Goal: Transaction & Acquisition: Purchase product/service

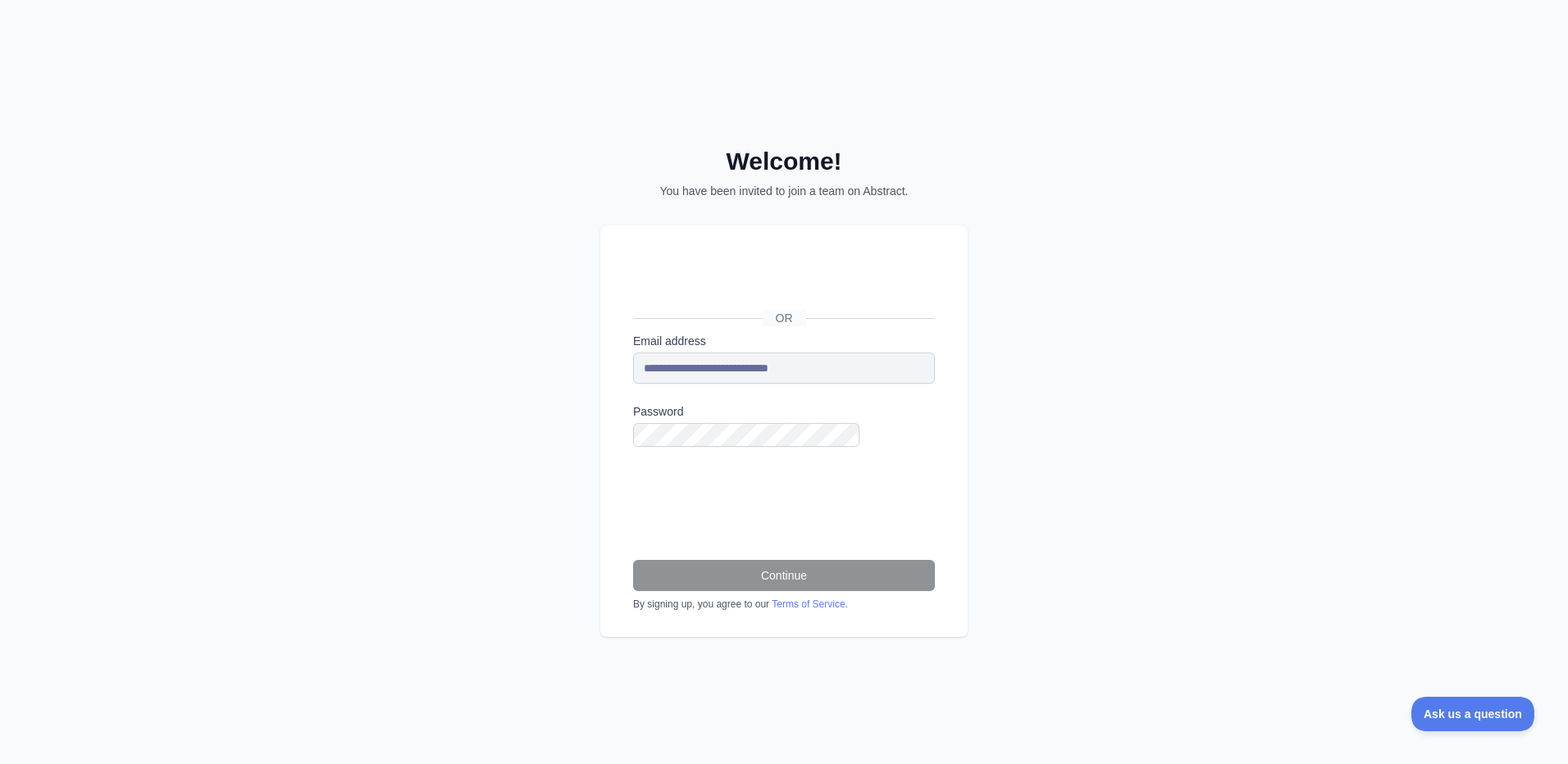
click at [287, 146] on div "**********" at bounding box center [784, 382] width 1568 height 764
click at [775, 560] on button "Continue" at bounding box center [784, 576] width 302 height 31
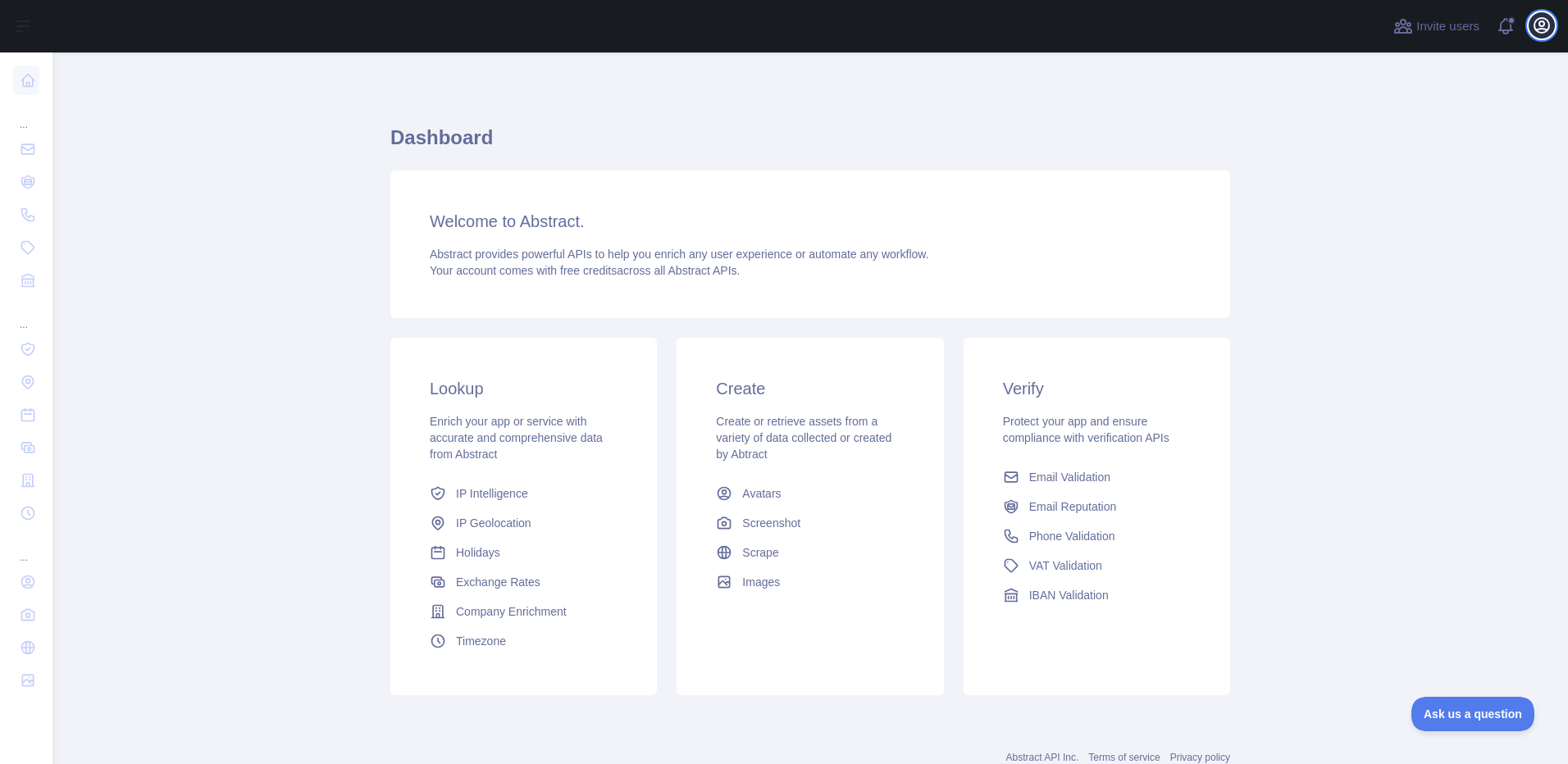
click at [1549, 21] on icon "button" at bounding box center [1541, 26] width 15 height 15
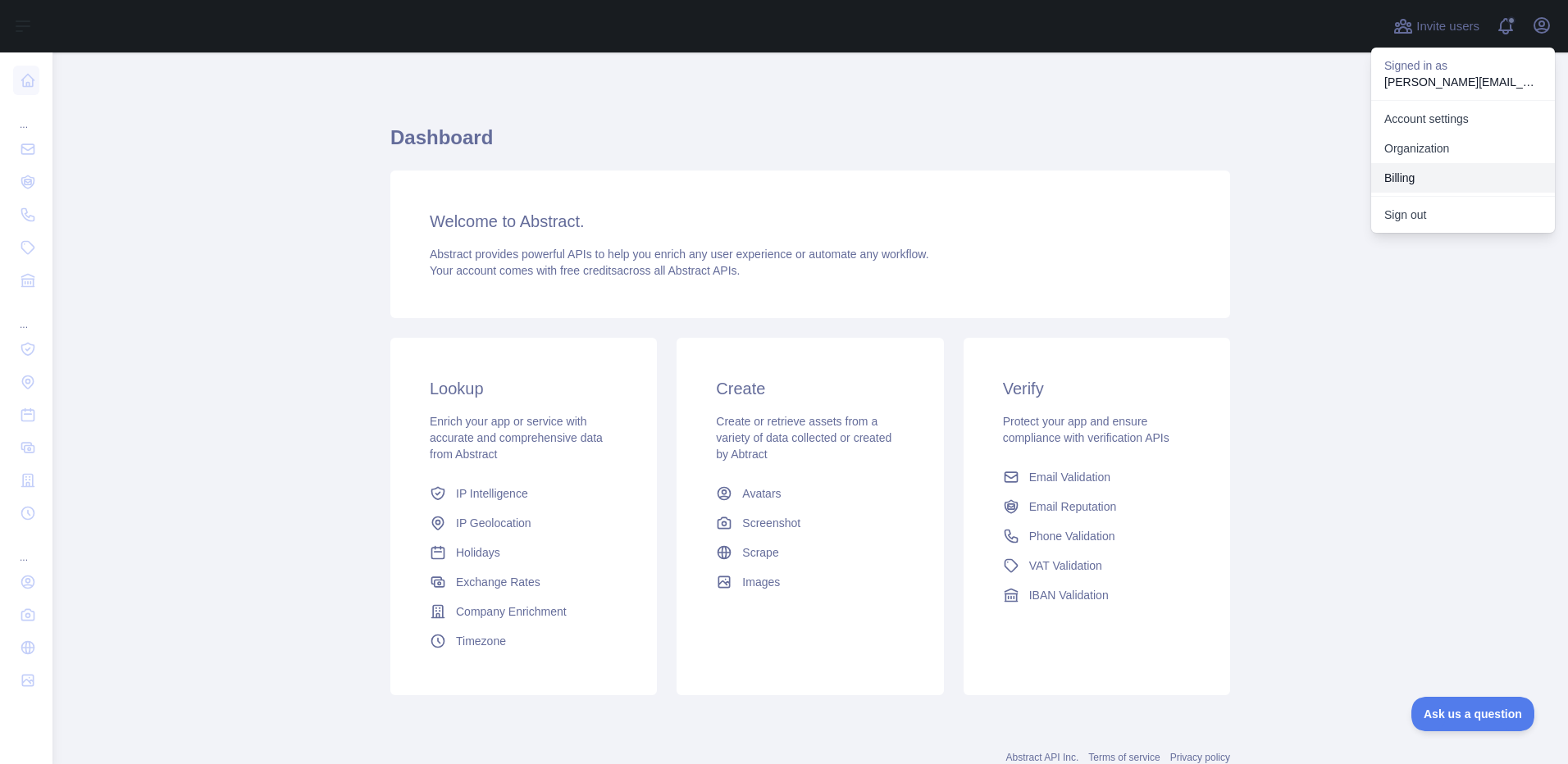
click at [1460, 163] on button "Billing" at bounding box center [1463, 177] width 184 height 29
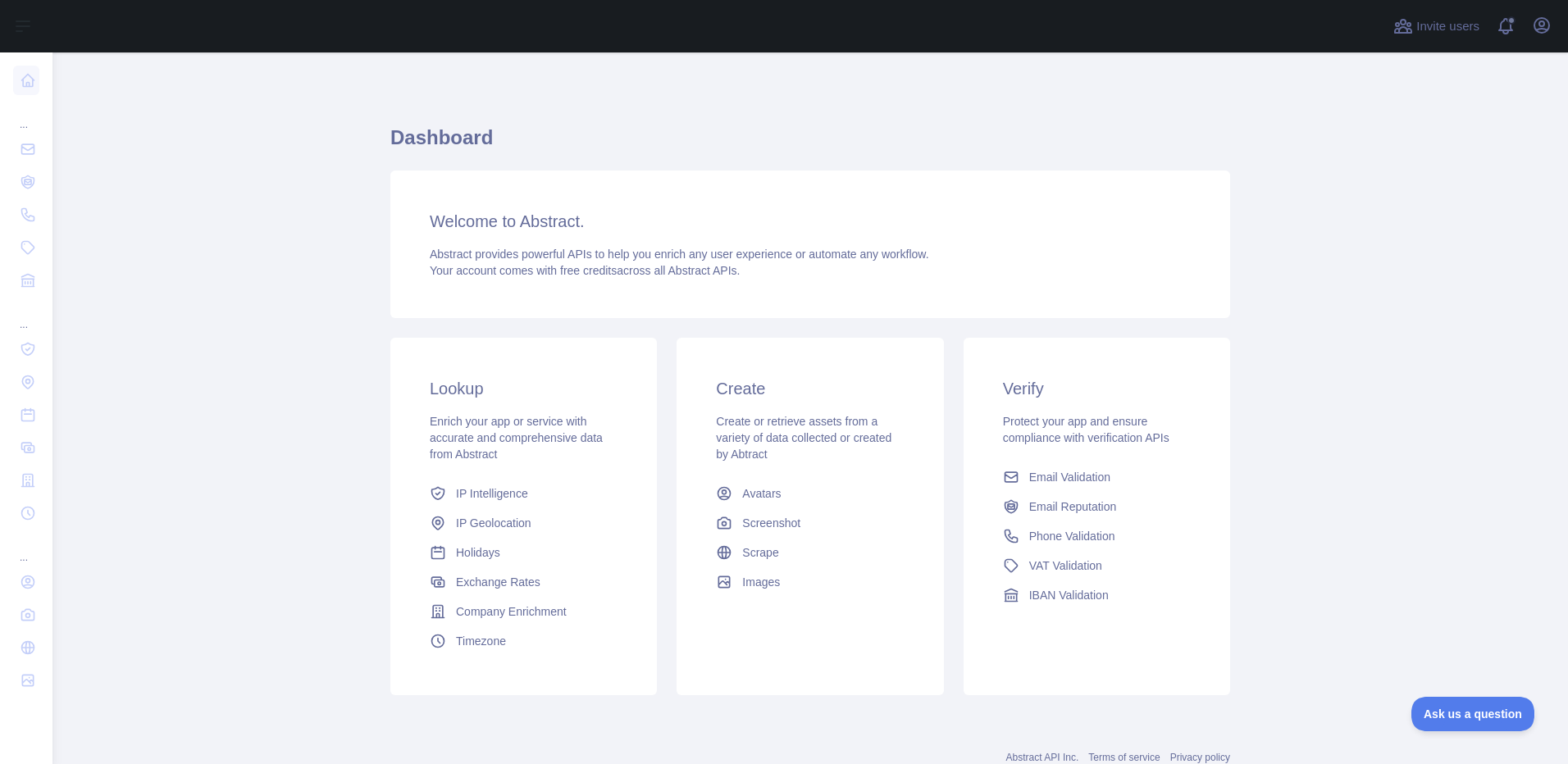
click at [215, 350] on main "Dashboard Welcome to Abstract. Abstract provides powerful APIs to help you enri…" at bounding box center [810, 408] width 1516 height 712
click at [1550, 24] on icon "button" at bounding box center [1540, 25] width 19 height 19
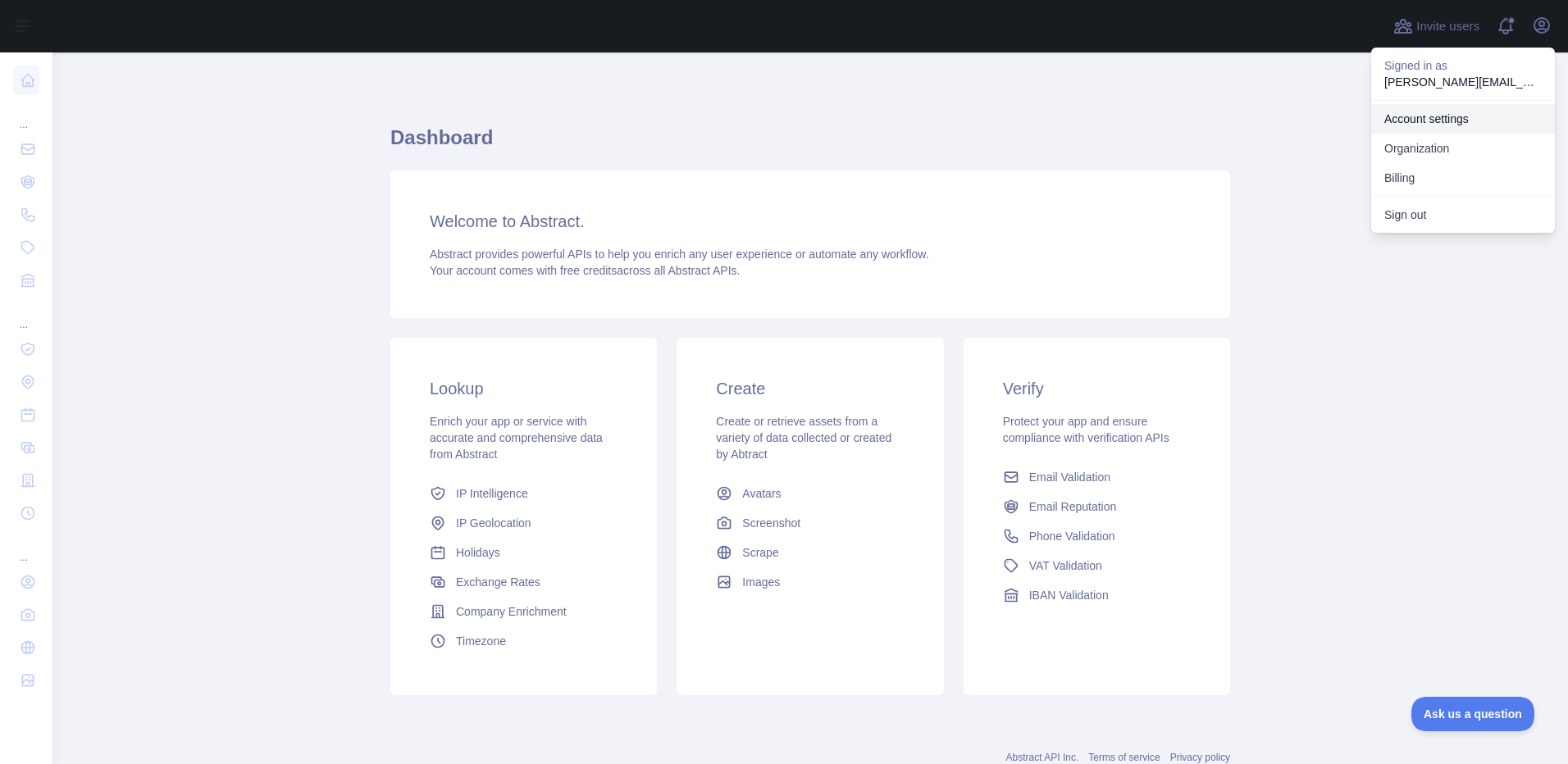
click at [1482, 104] on link "Account settings" at bounding box center [1463, 119] width 184 height 29
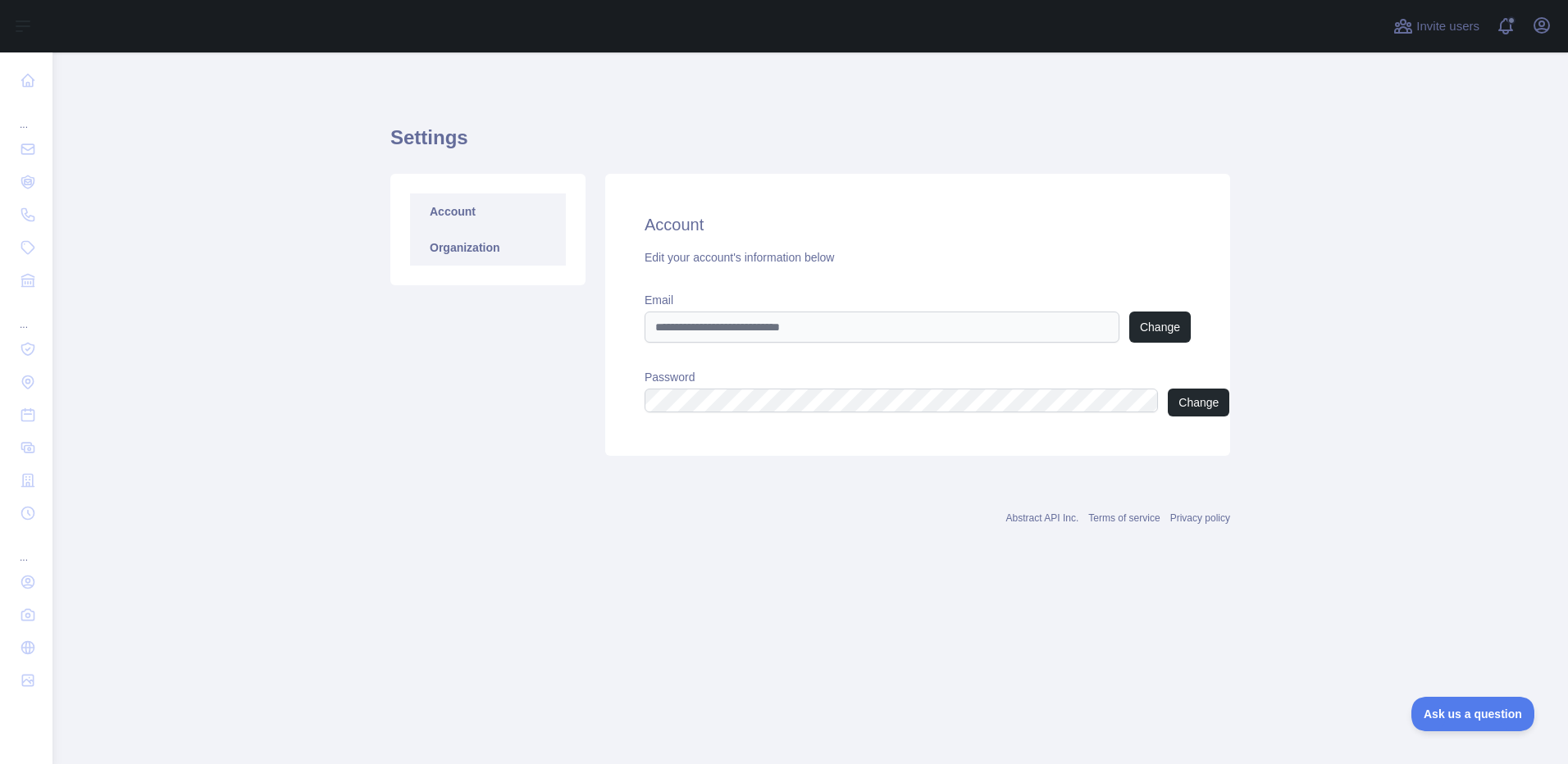
click at [454, 230] on link "Organization" at bounding box center [487, 247] width 155 height 36
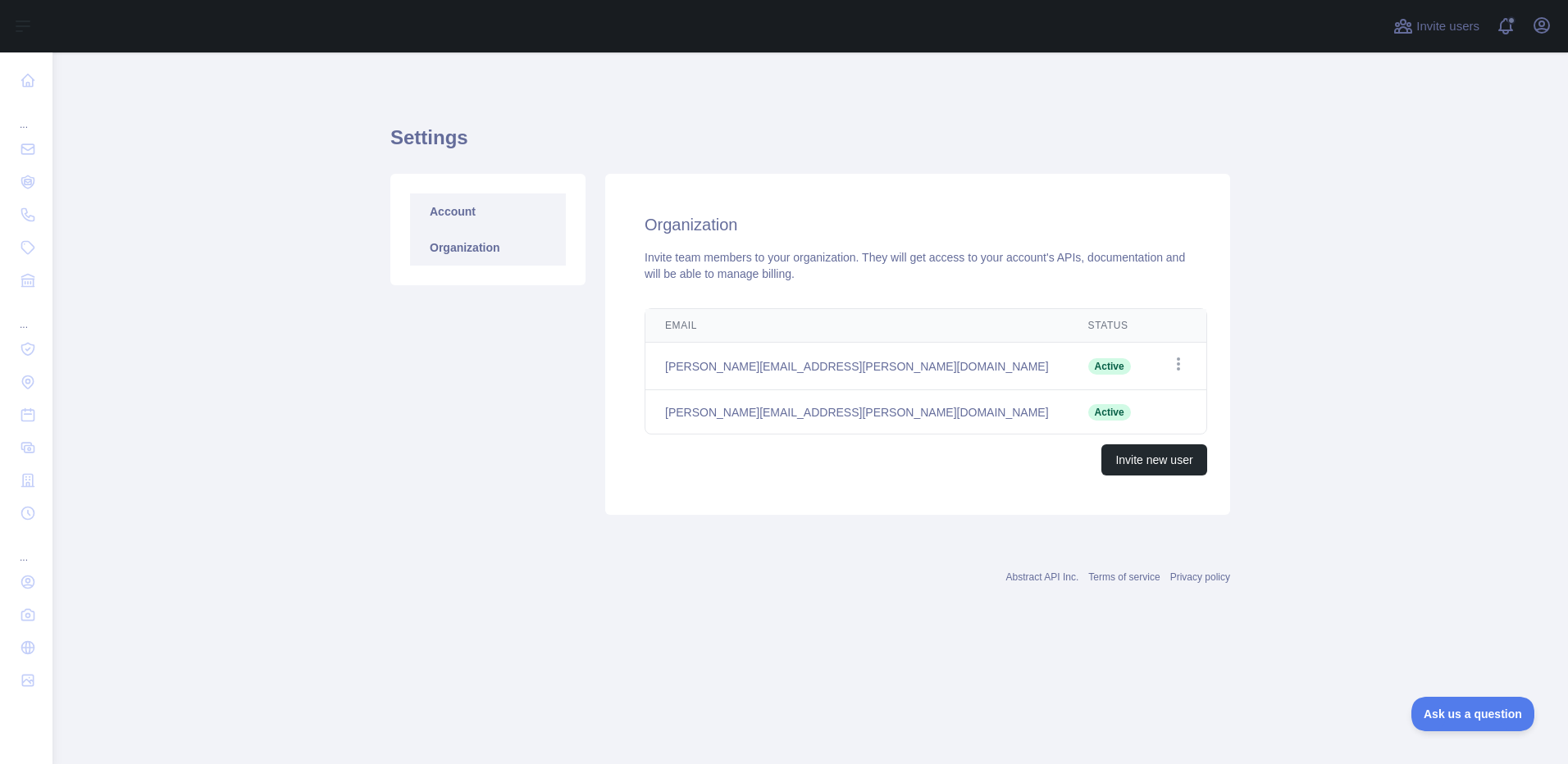
click at [428, 193] on link "Account" at bounding box center [487, 211] width 155 height 36
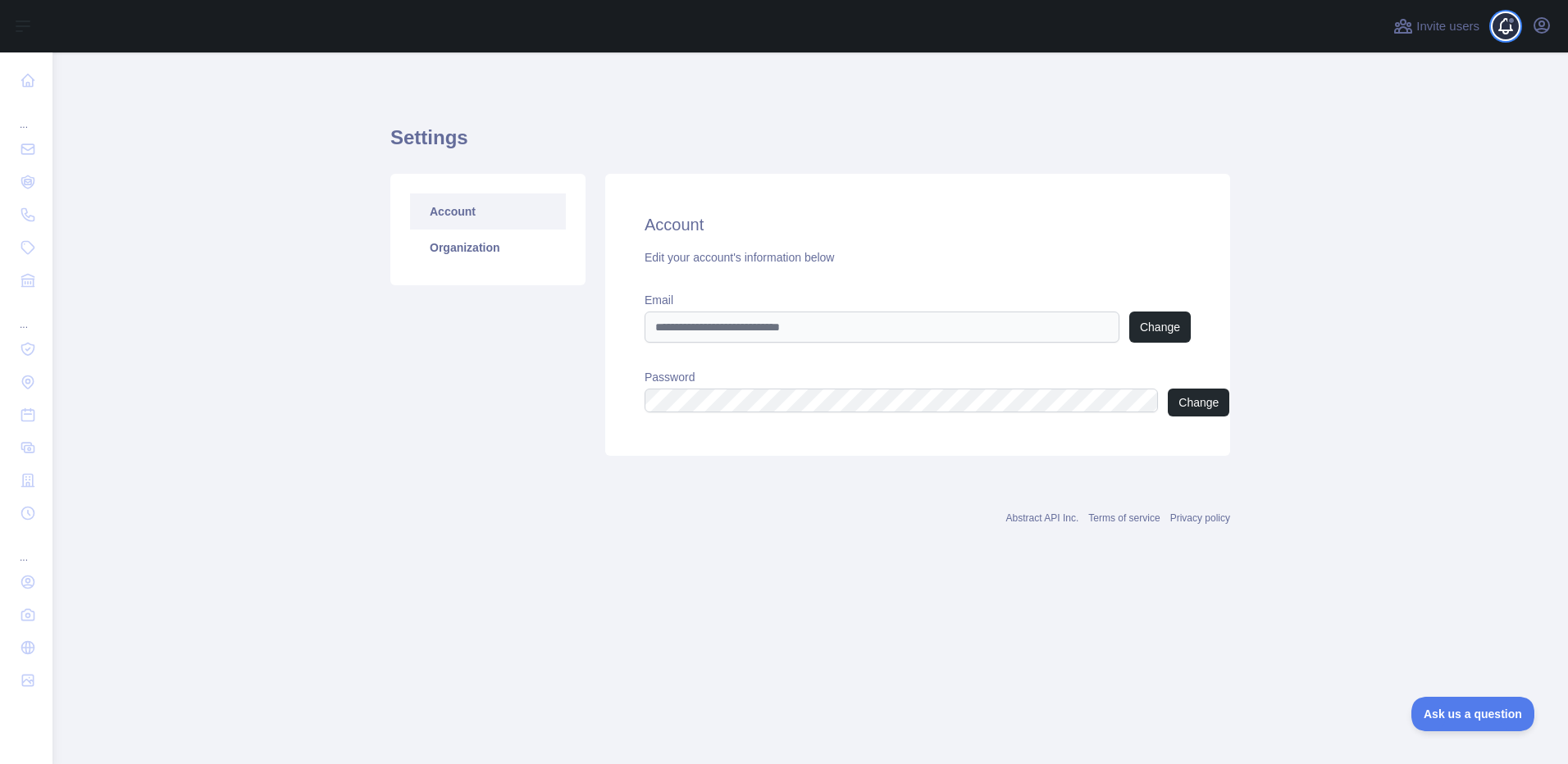
click at [1526, 28] on span at bounding box center [1512, 26] width 33 height 52
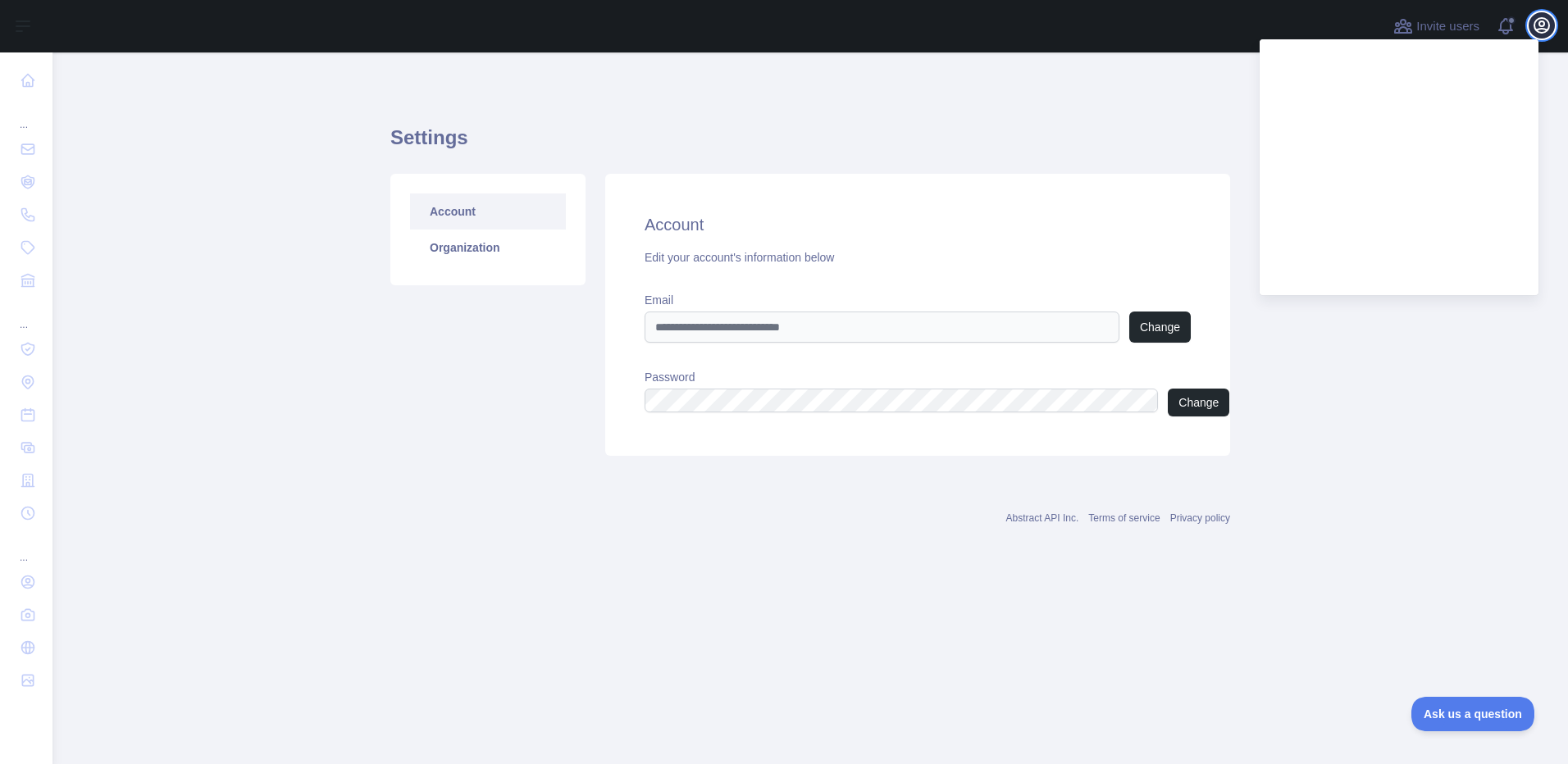
click at [1547, 27] on icon "button" at bounding box center [1540, 25] width 19 height 19
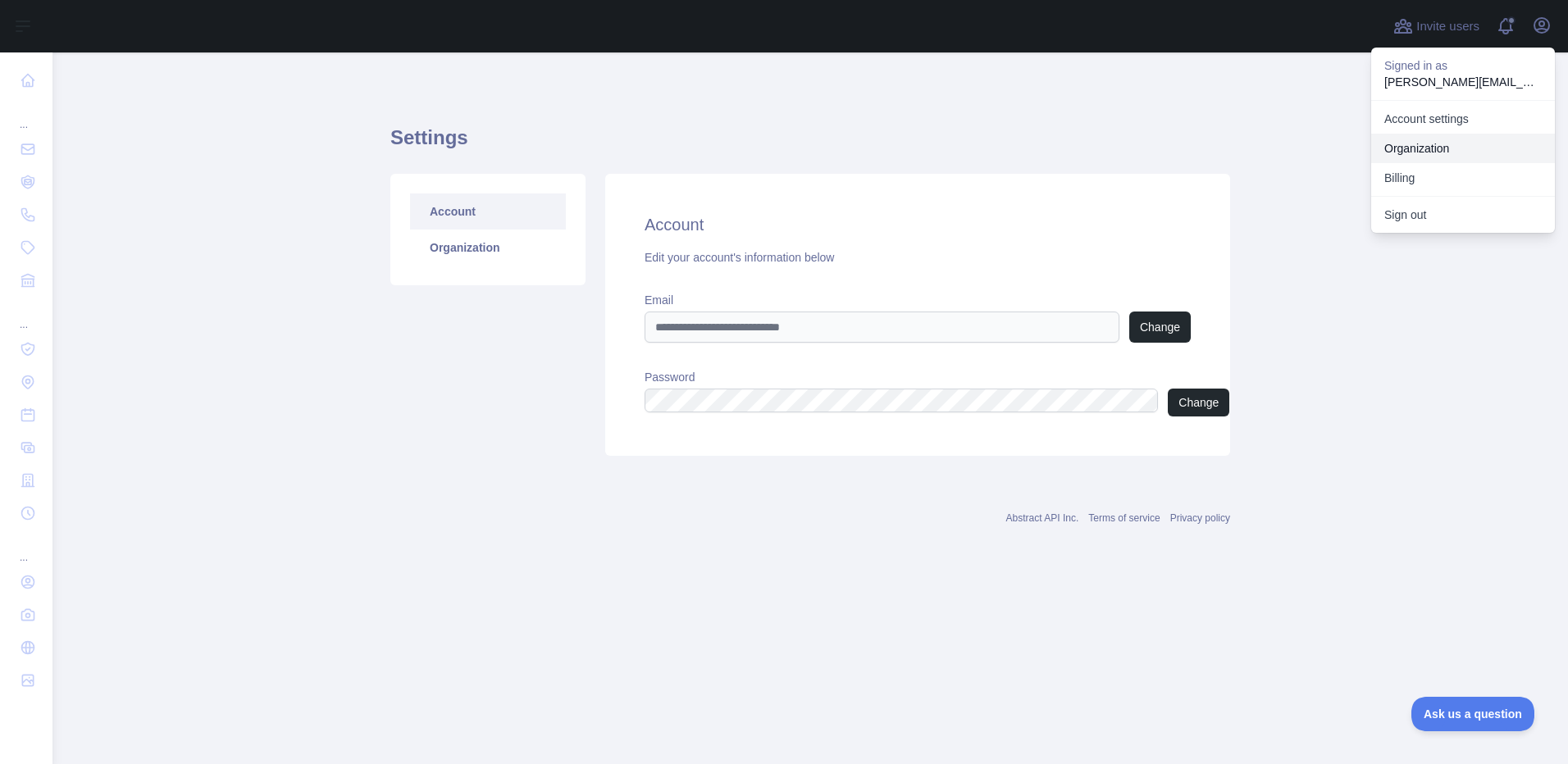
click at [1459, 133] on link "Organization" at bounding box center [1463, 148] width 184 height 29
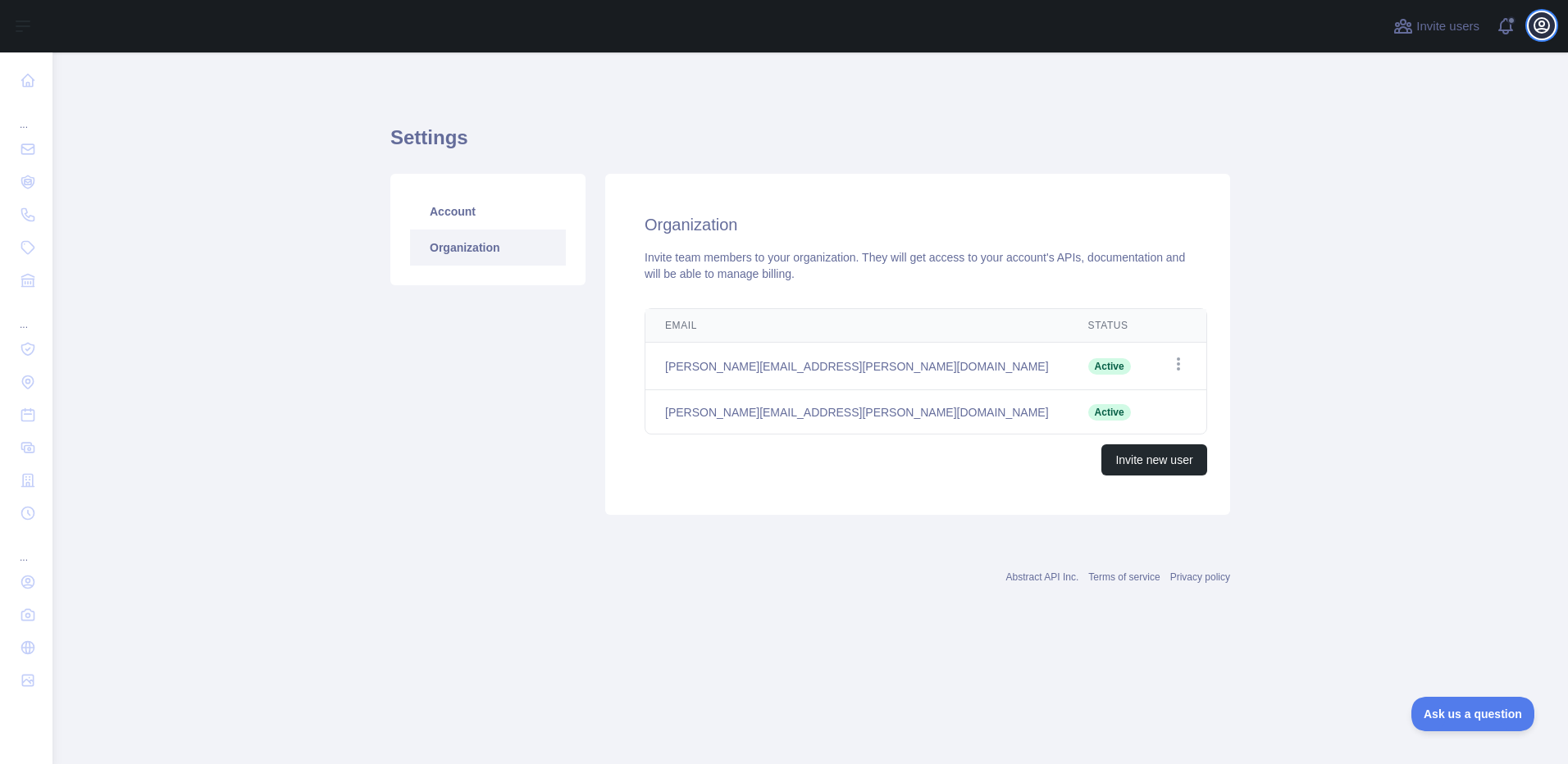
click at [1542, 25] on icon "button" at bounding box center [1540, 25] width 19 height 19
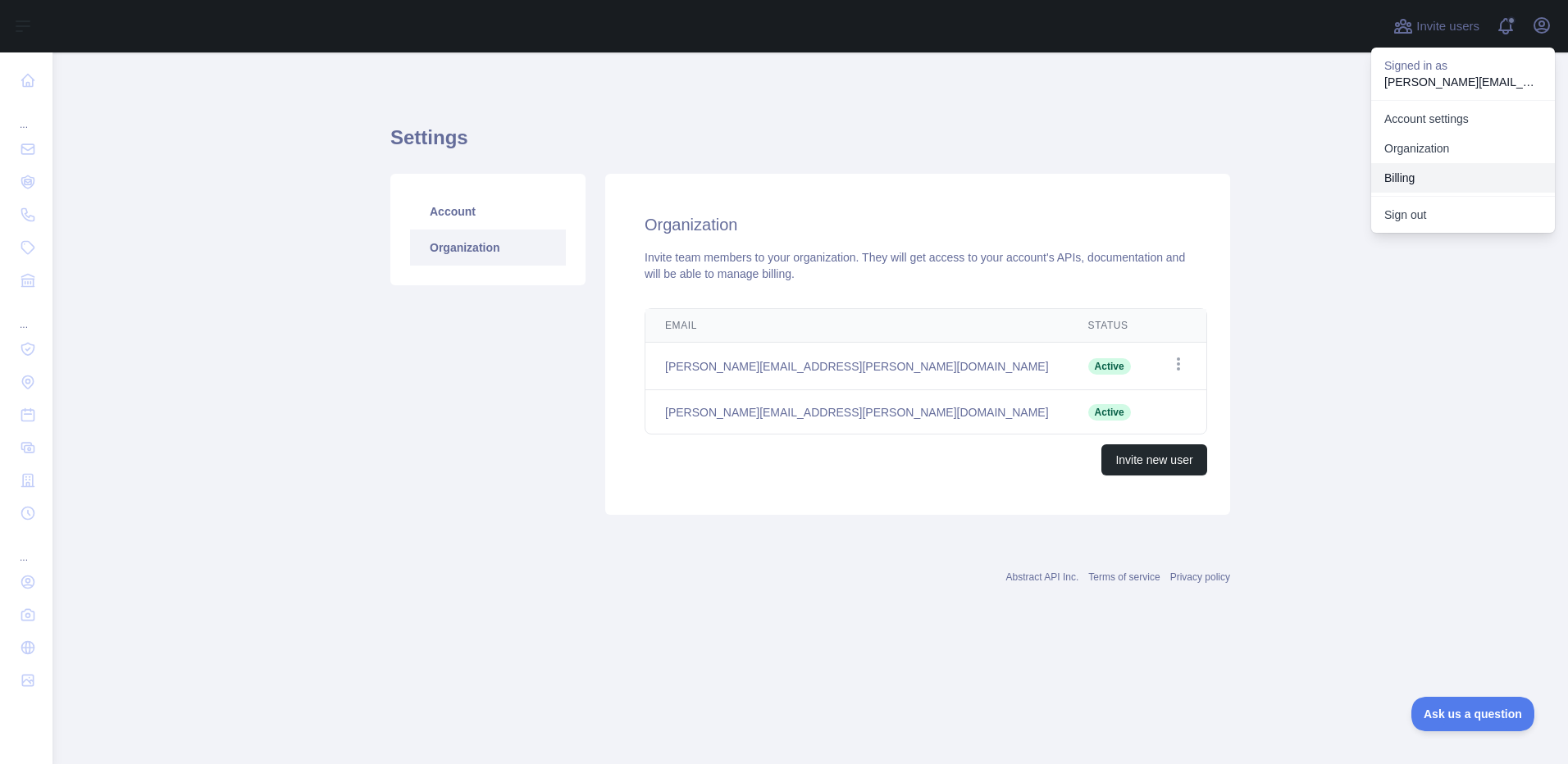
click at [1456, 163] on button "Billing" at bounding box center [1463, 177] width 184 height 29
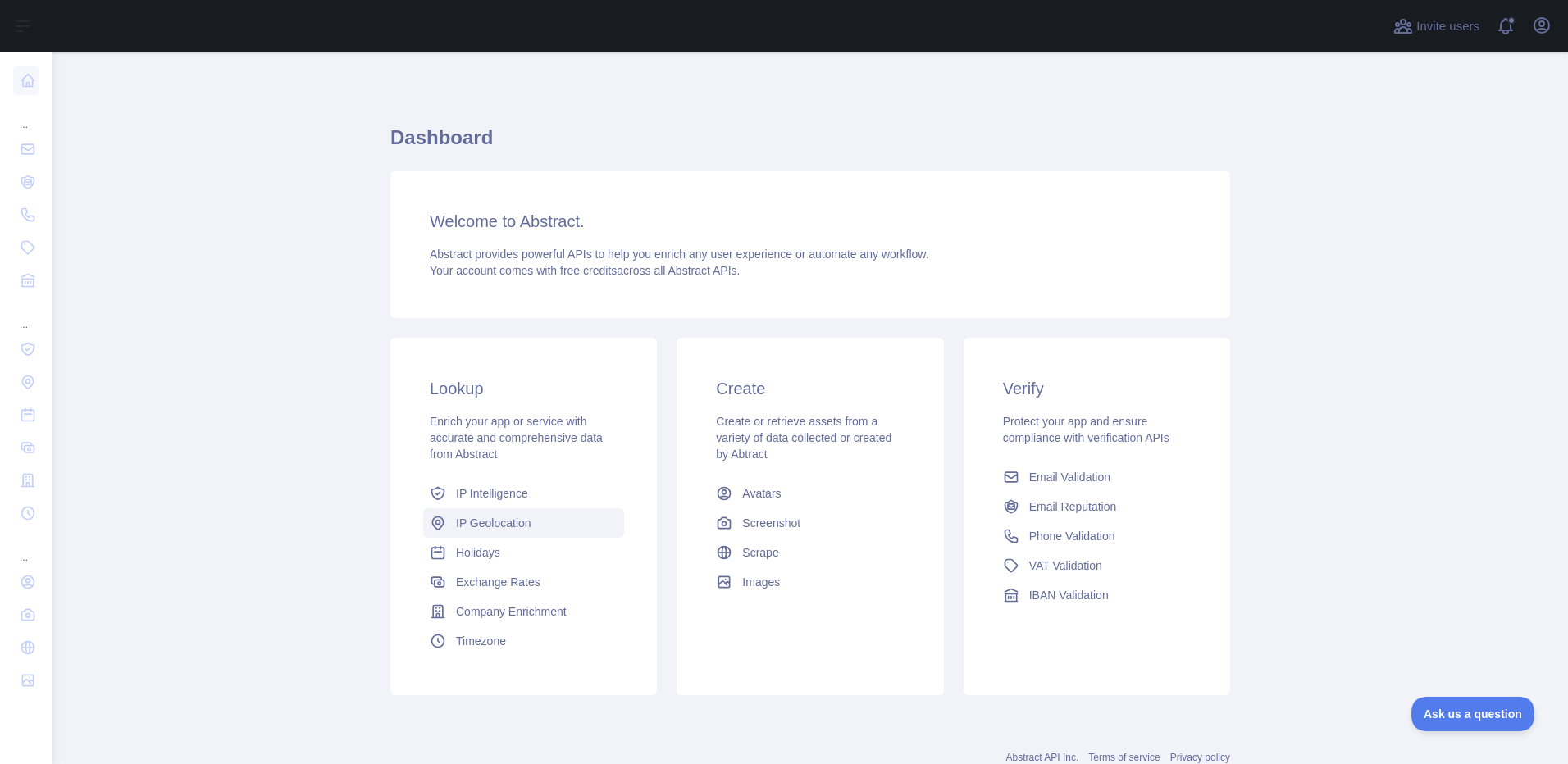
click at [475, 515] on span "IP Geolocation" at bounding box center [494, 523] width 75 height 17
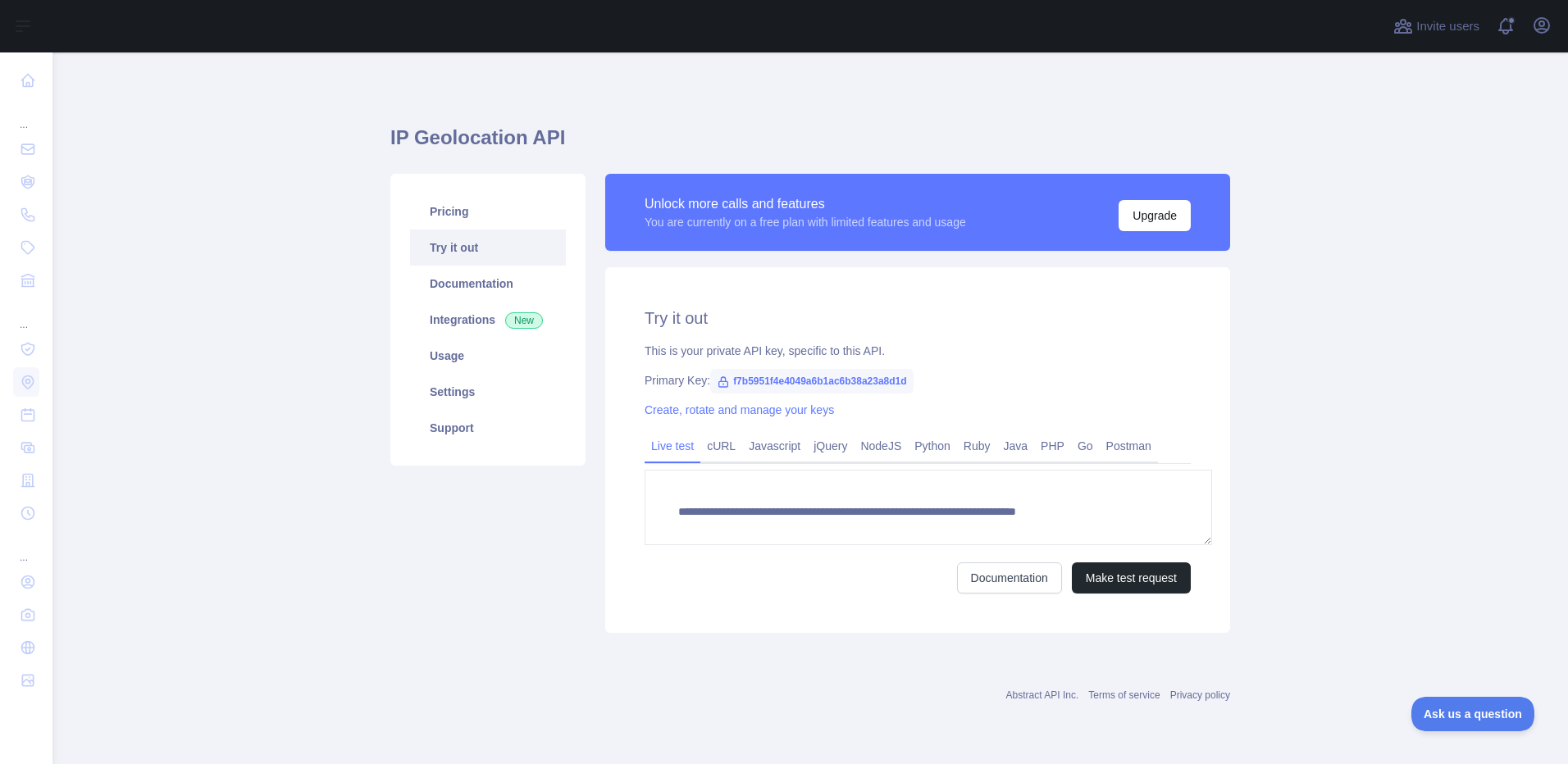
type textarea "**********"
drag, startPoint x: 691, startPoint y: 285, endPoint x: 821, endPoint y: 282, distance: 130.0
click at [821, 369] on span "f7b5951f4e4049a6b1ac6b38a23a8d1d" at bounding box center [811, 381] width 203 height 25
copy span "f7b5951f4e4049a6b1ac6b38a23a8d1d"
click at [436, 457] on div "Pricing Try it out Documentation Integrations New Usage Settings Support" at bounding box center [488, 403] width 215 height 459
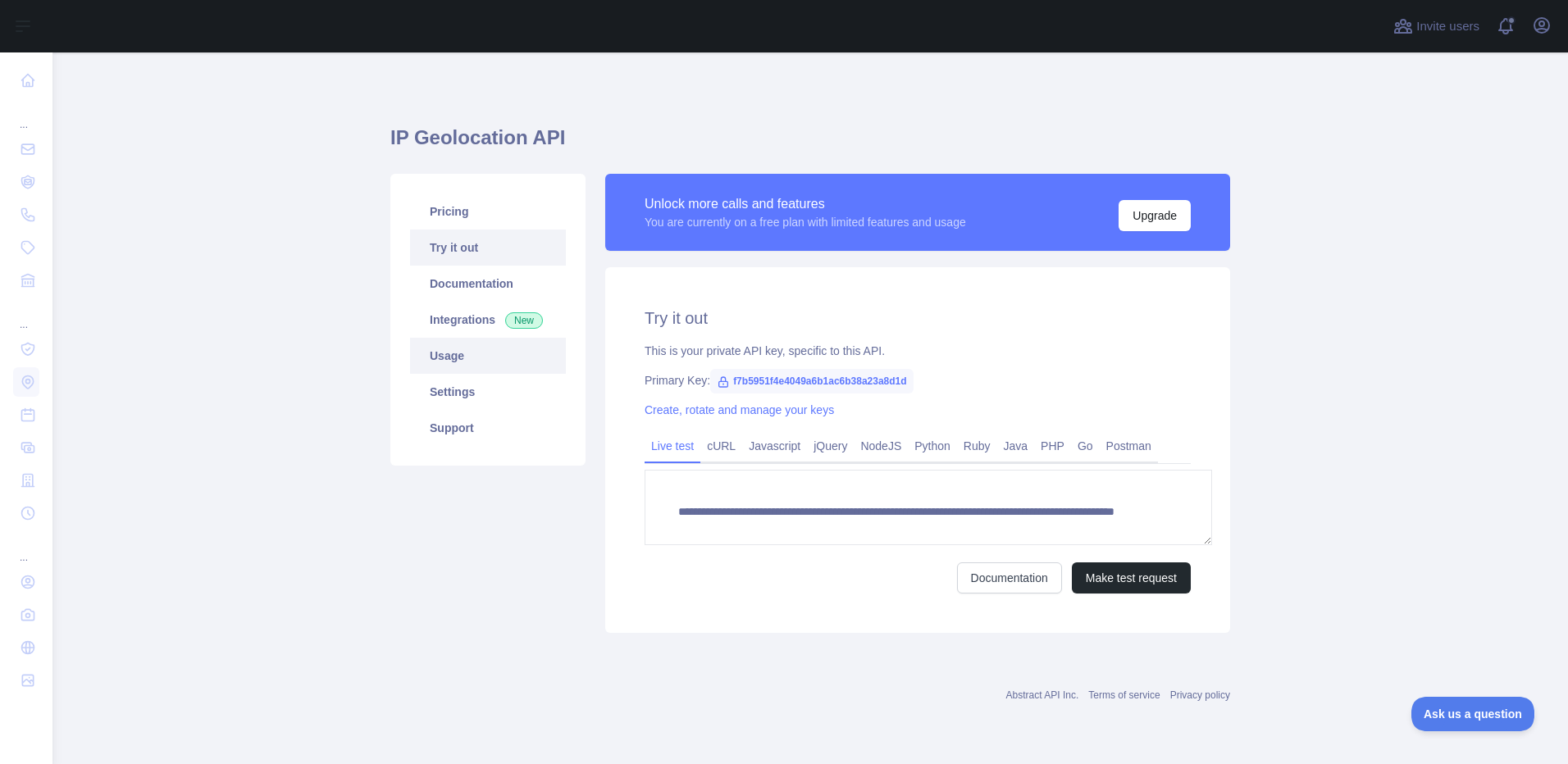
click at [429, 337] on link "Usage" at bounding box center [487, 355] width 155 height 36
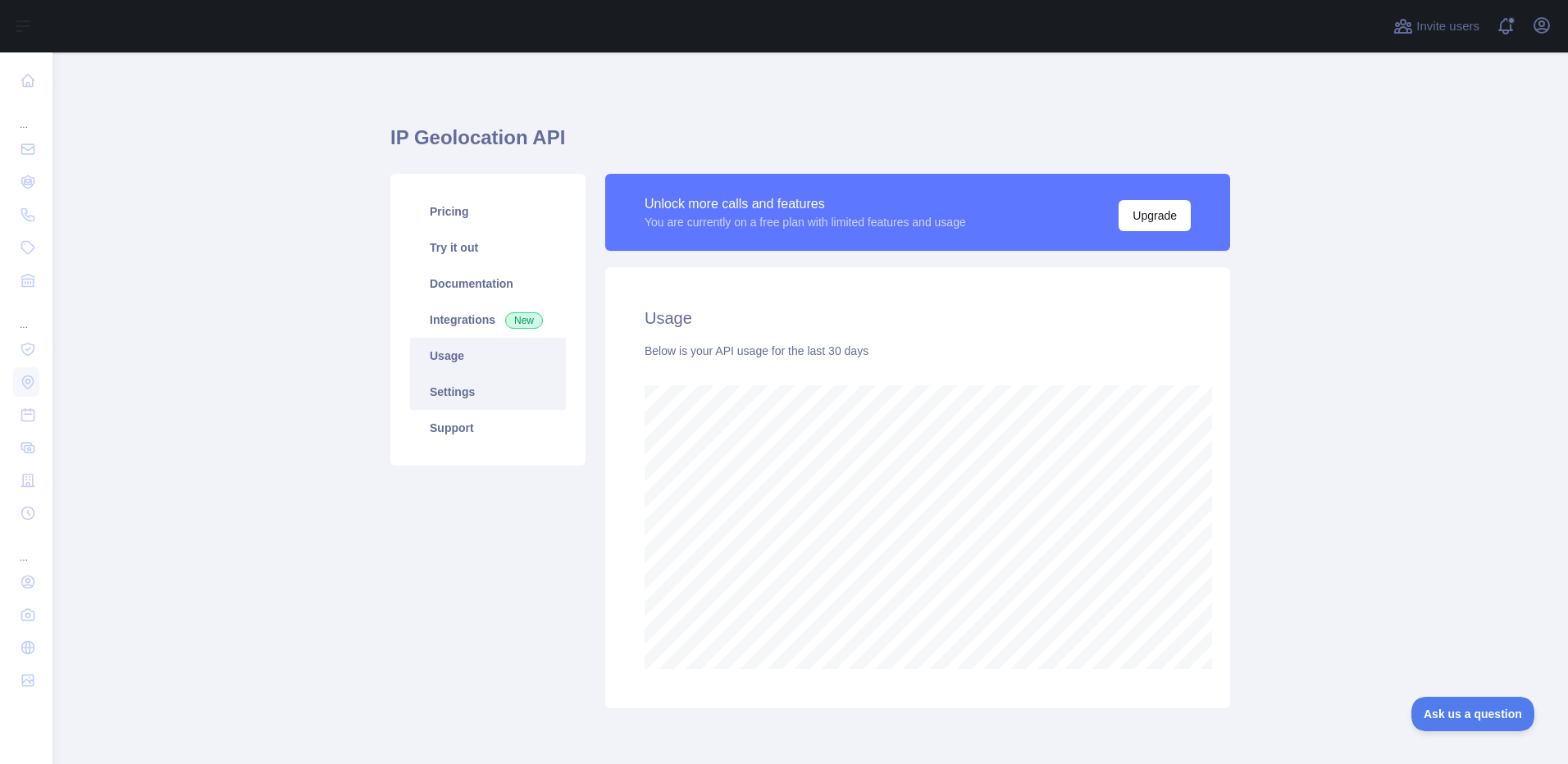
scroll to position [724, 1528]
click at [427, 302] on link "Integrations New" at bounding box center [487, 319] width 155 height 36
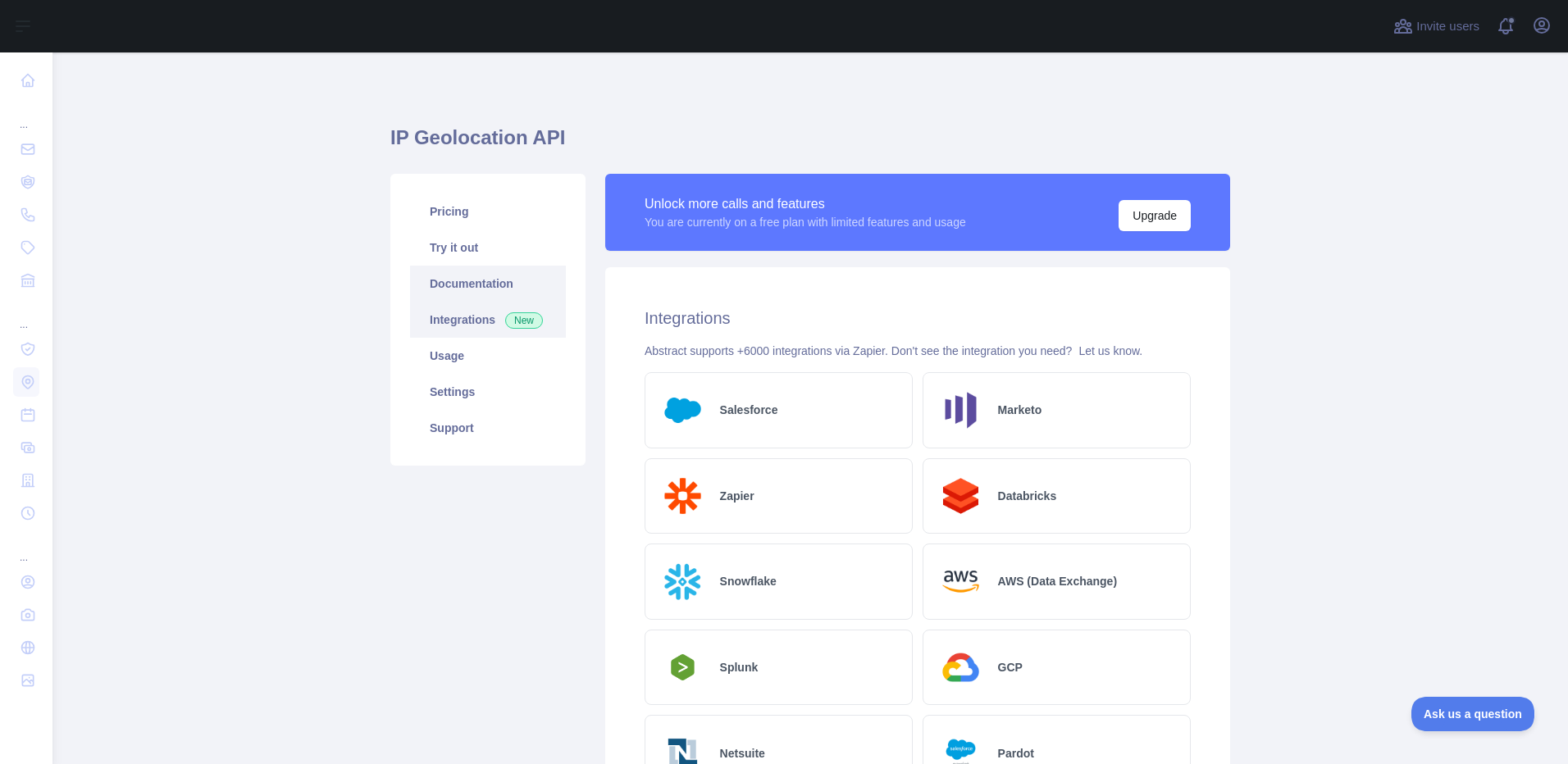
click at [428, 266] on link "Documentation" at bounding box center [487, 283] width 155 height 36
click at [421, 193] on link "Pricing" at bounding box center [487, 211] width 155 height 36
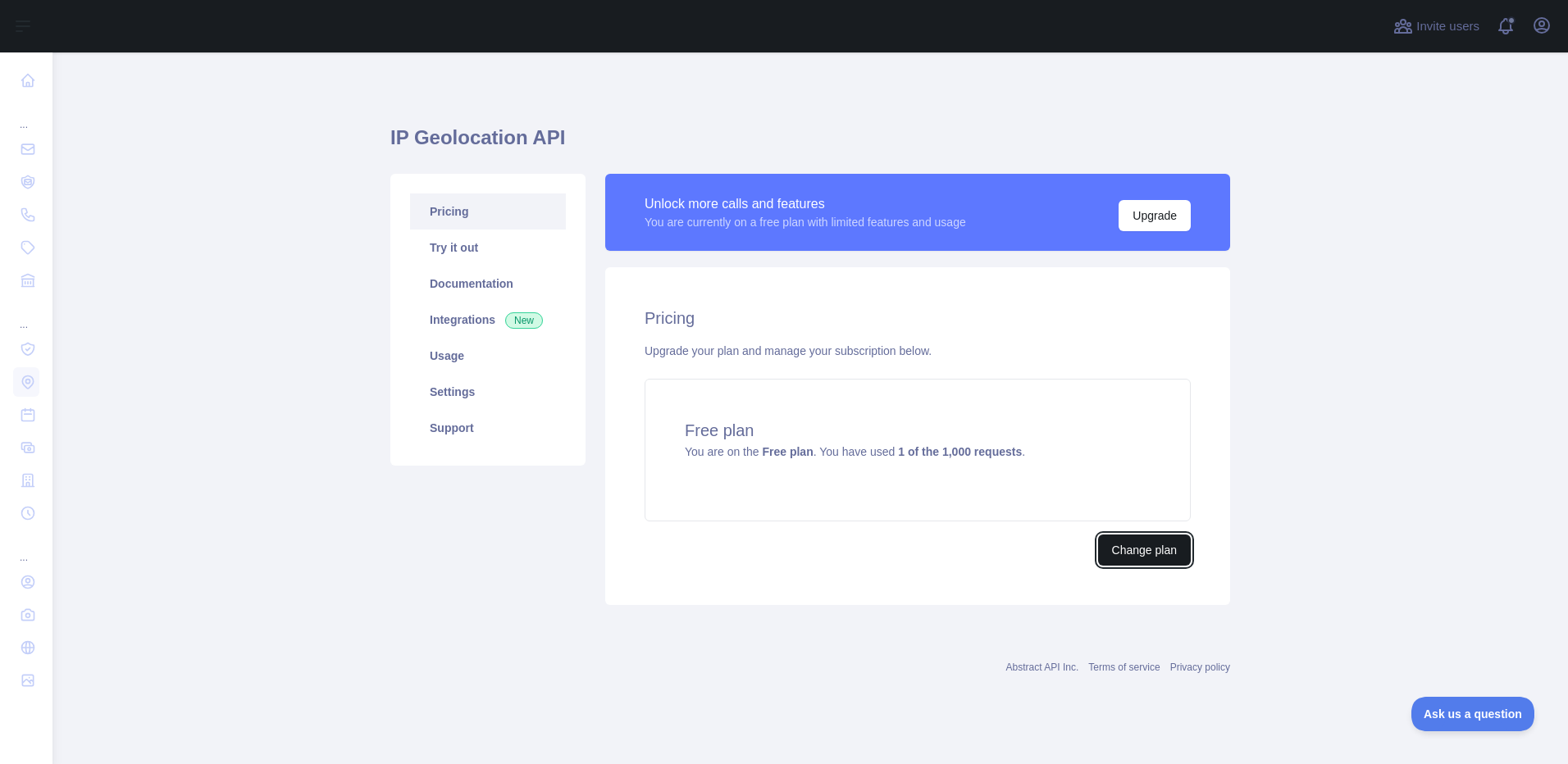
click at [1142, 534] on button "Change plan" at bounding box center [1144, 550] width 93 height 31
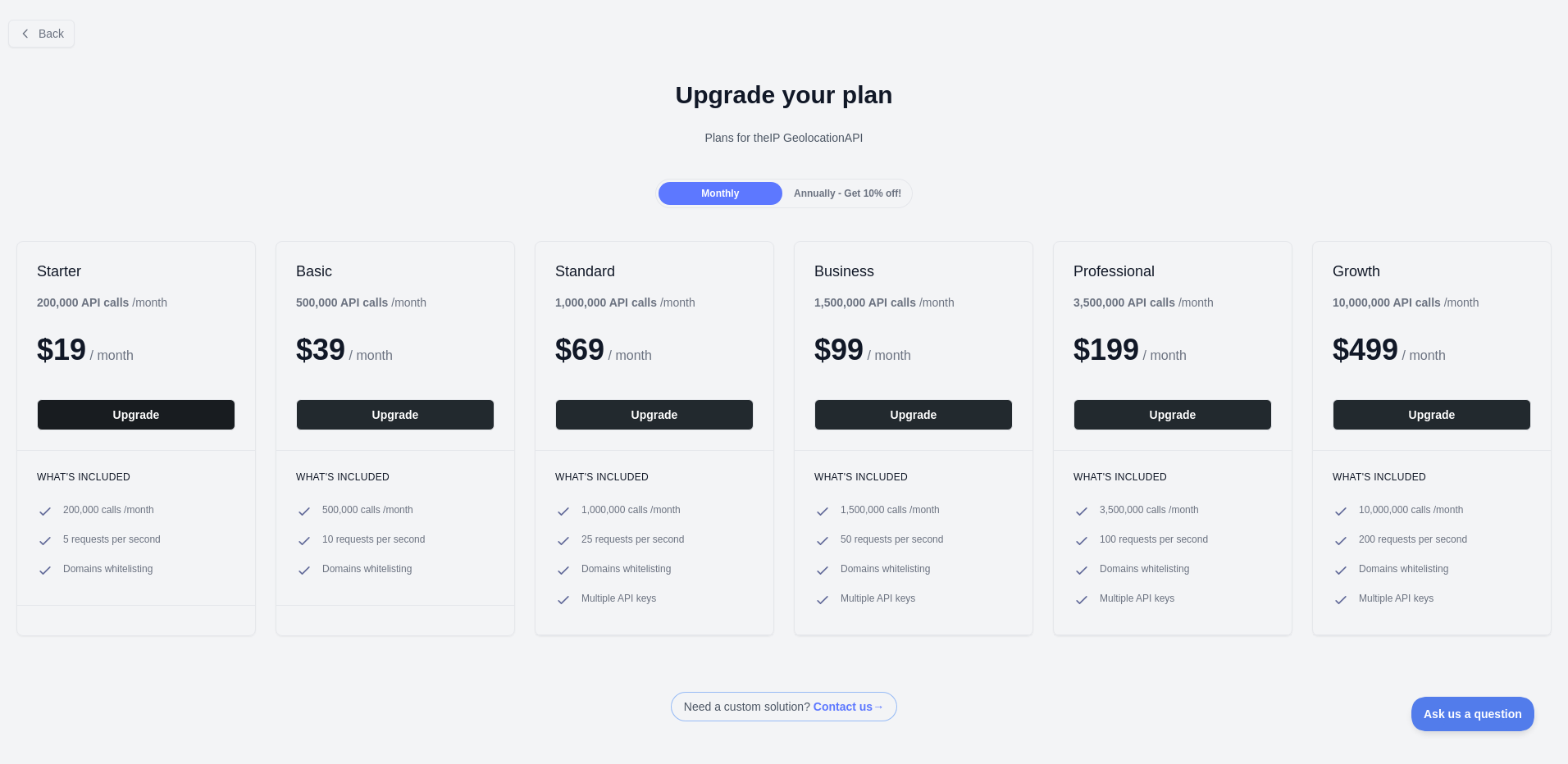
click at [155, 399] on button "Upgrade" at bounding box center [136, 415] width 199 height 31
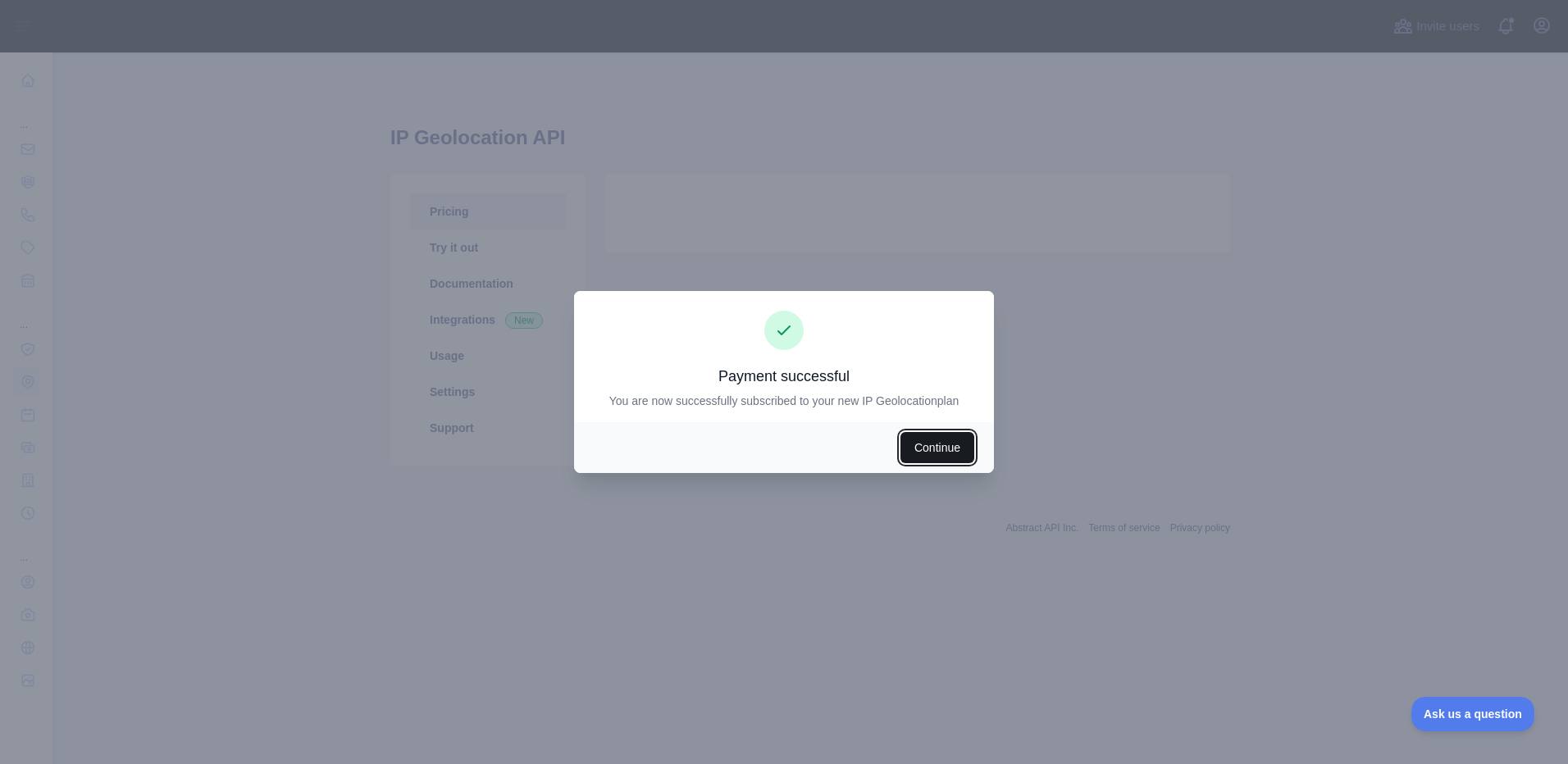
click at [900, 432] on button "Continue" at bounding box center [937, 448] width 74 height 31
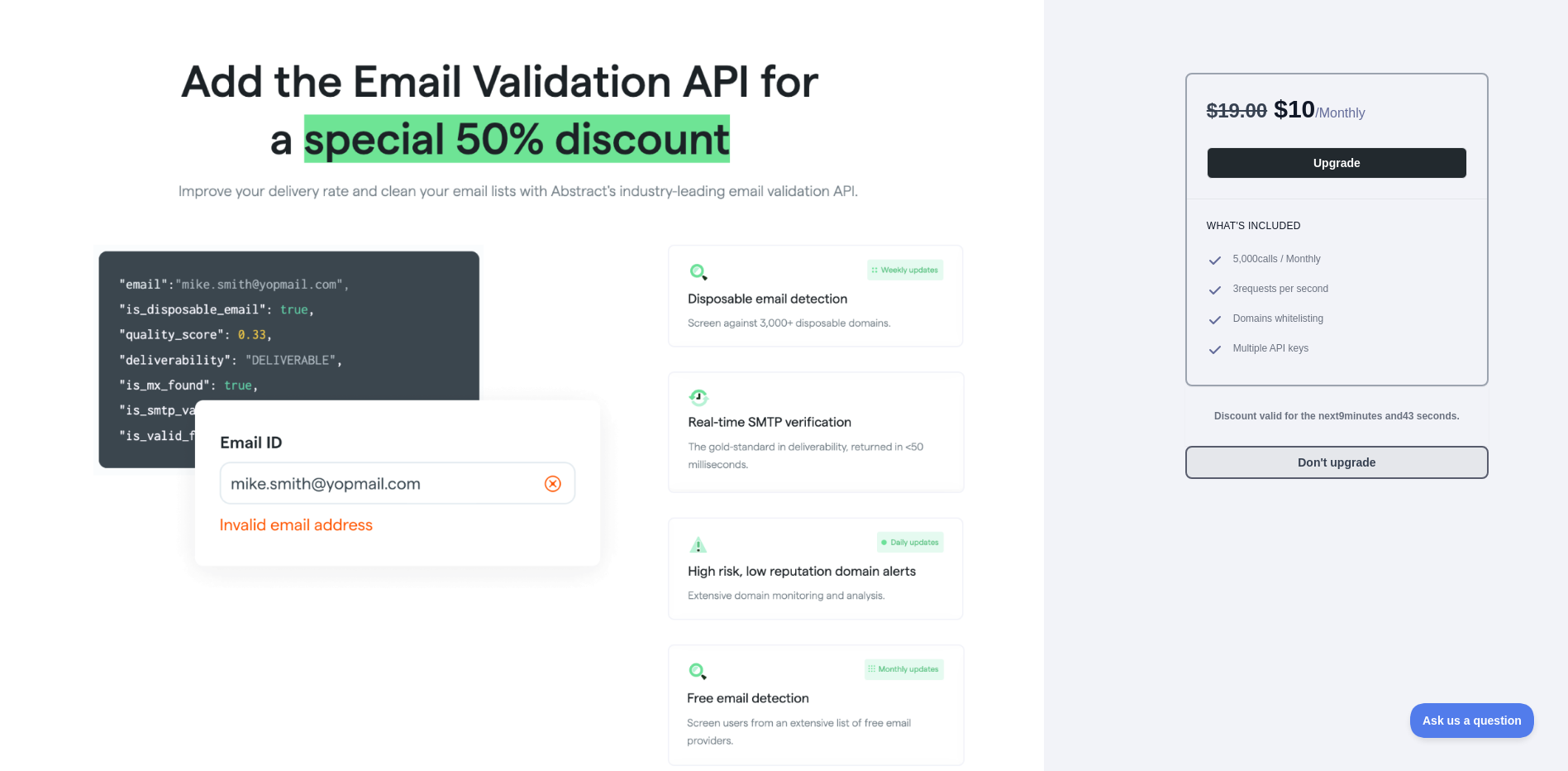
click at [1376, 446] on button "Don't upgrade" at bounding box center [1337, 463] width 303 height 33
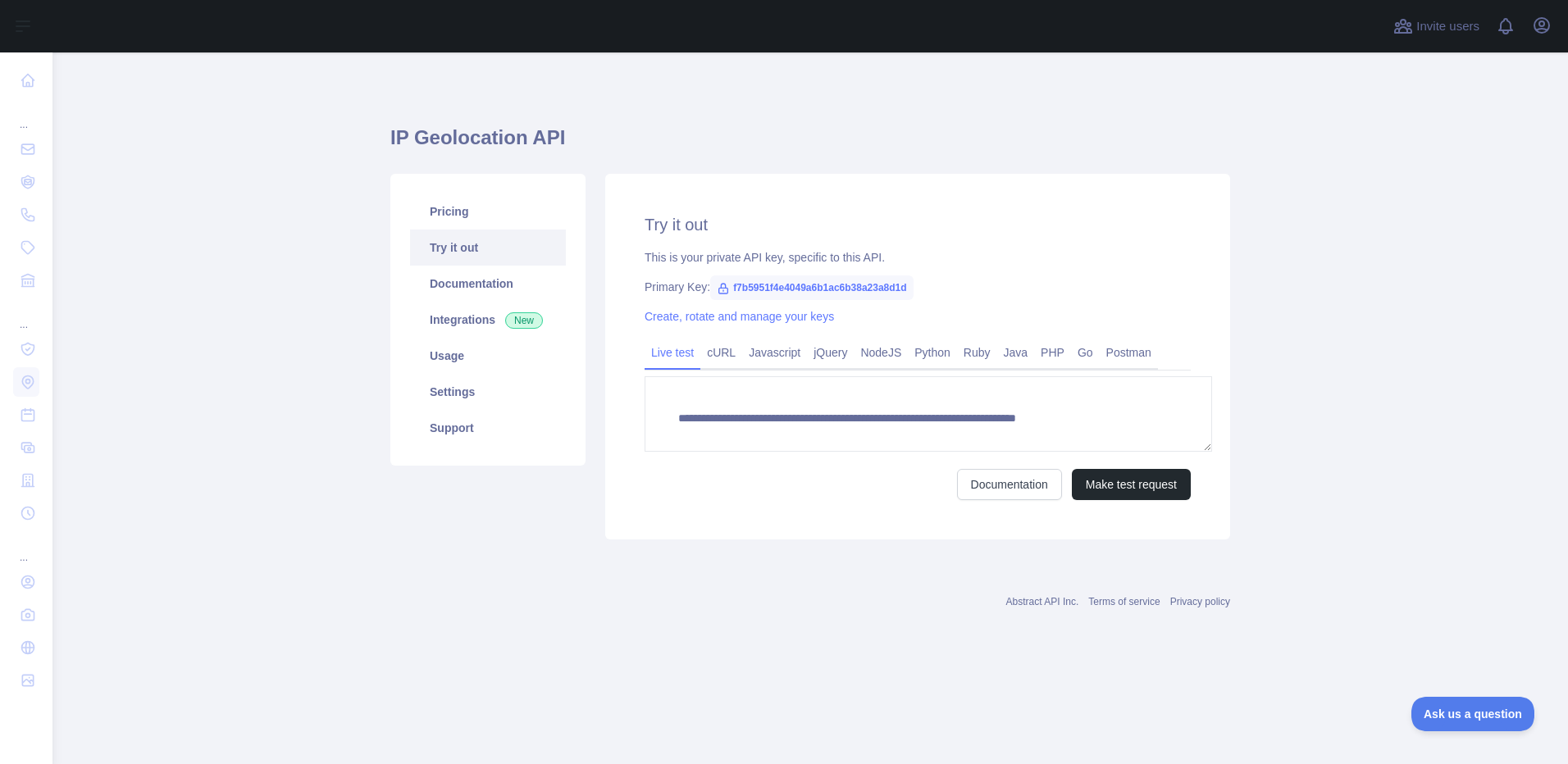
type textarea "**********"
click at [425, 374] on link "Settings" at bounding box center [487, 392] width 155 height 36
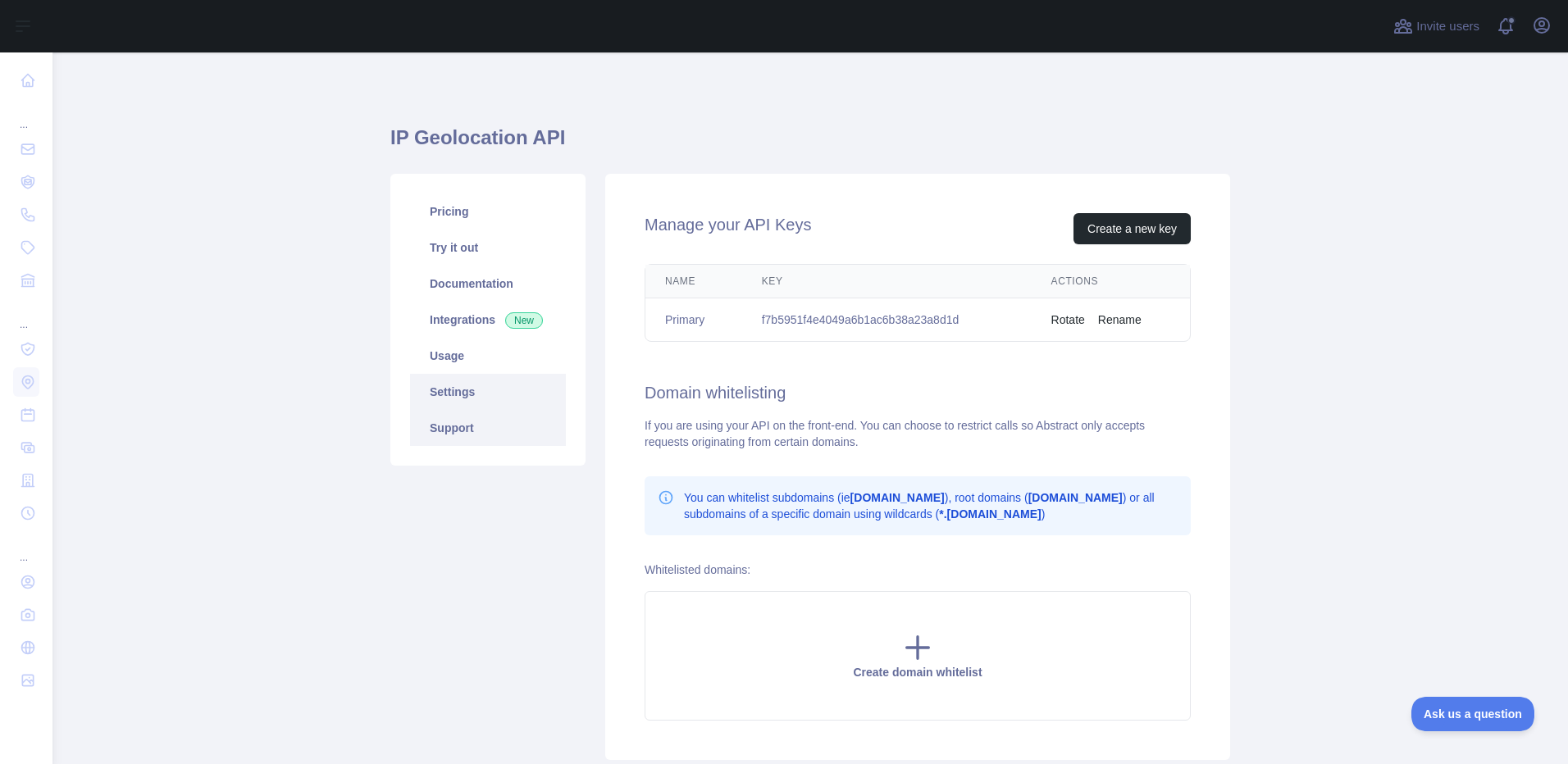
click at [428, 410] on link "Support" at bounding box center [487, 428] width 155 height 36
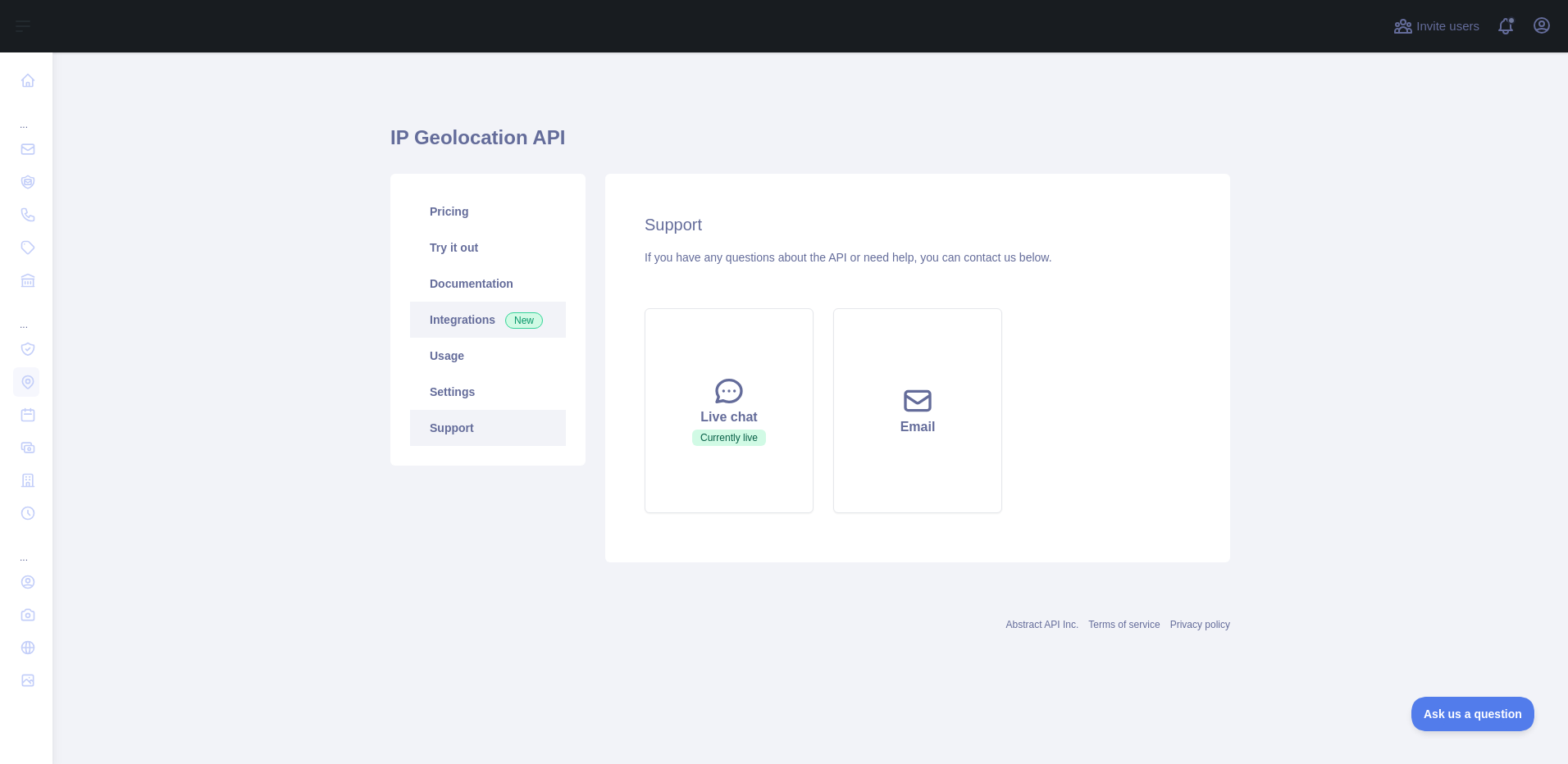
click at [433, 302] on link "Integrations New" at bounding box center [487, 319] width 155 height 36
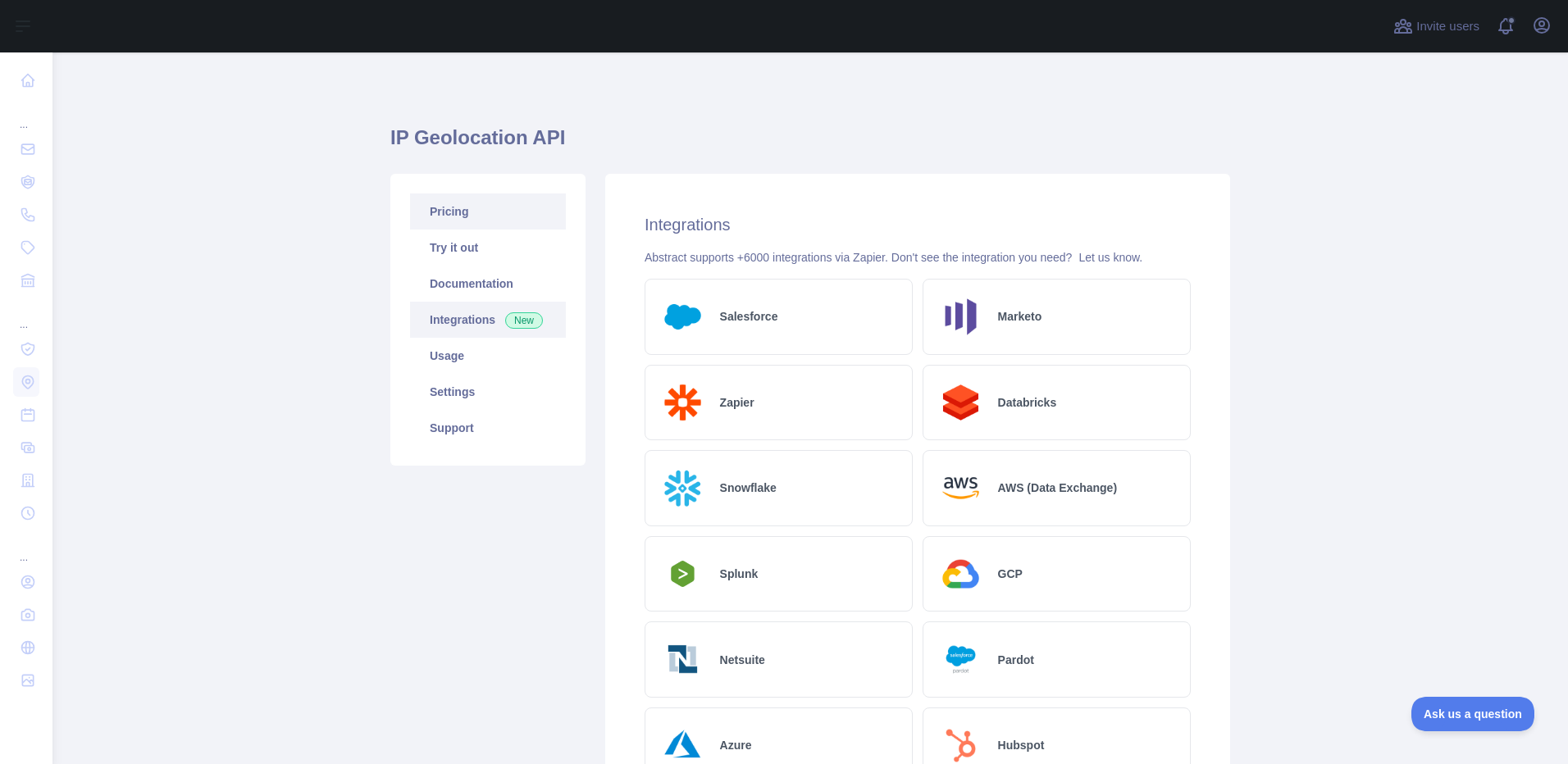
click at [427, 193] on link "Pricing" at bounding box center [487, 211] width 155 height 36
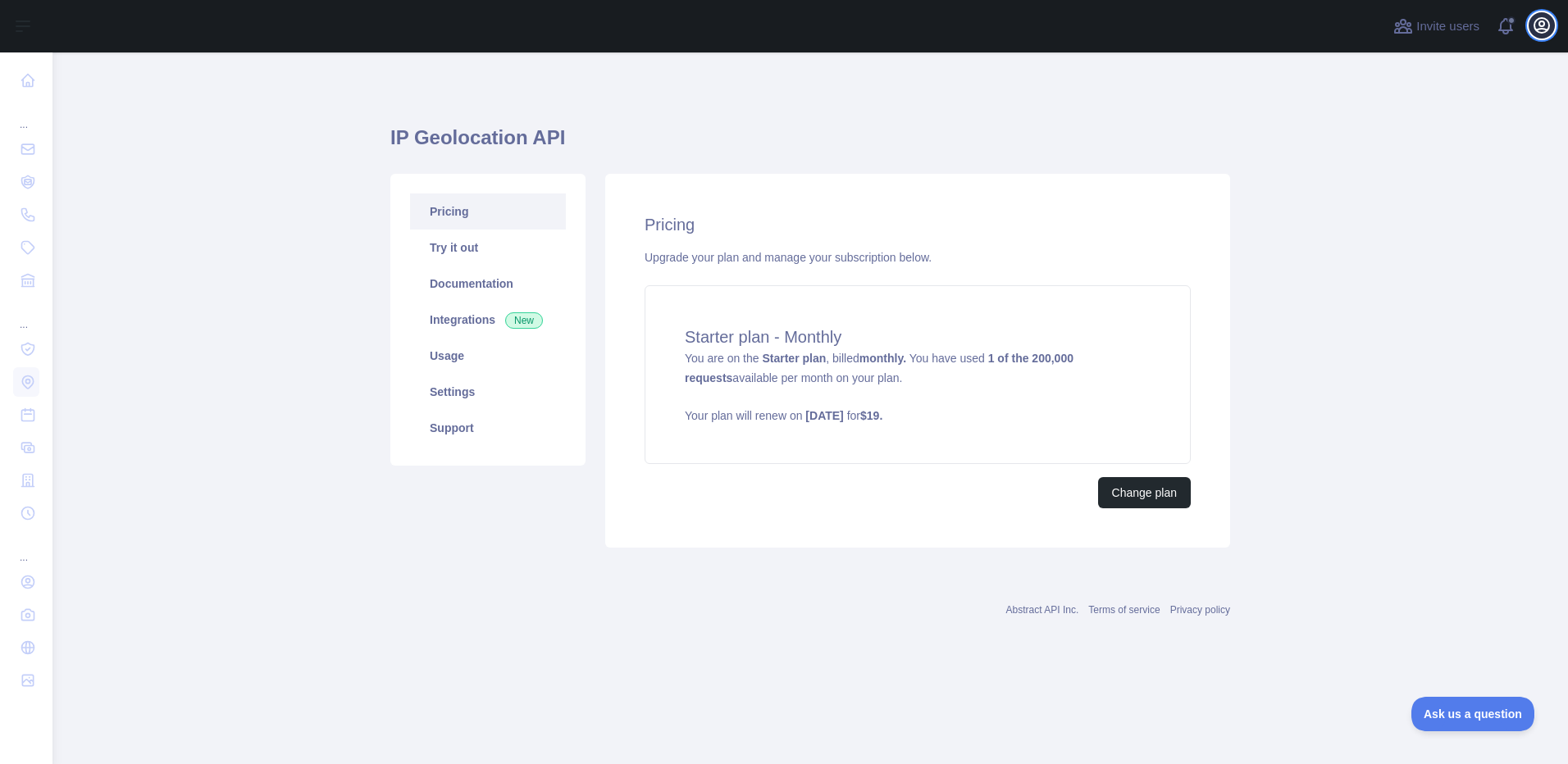
click at [1551, 19] on icon "button" at bounding box center [1540, 25] width 19 height 19
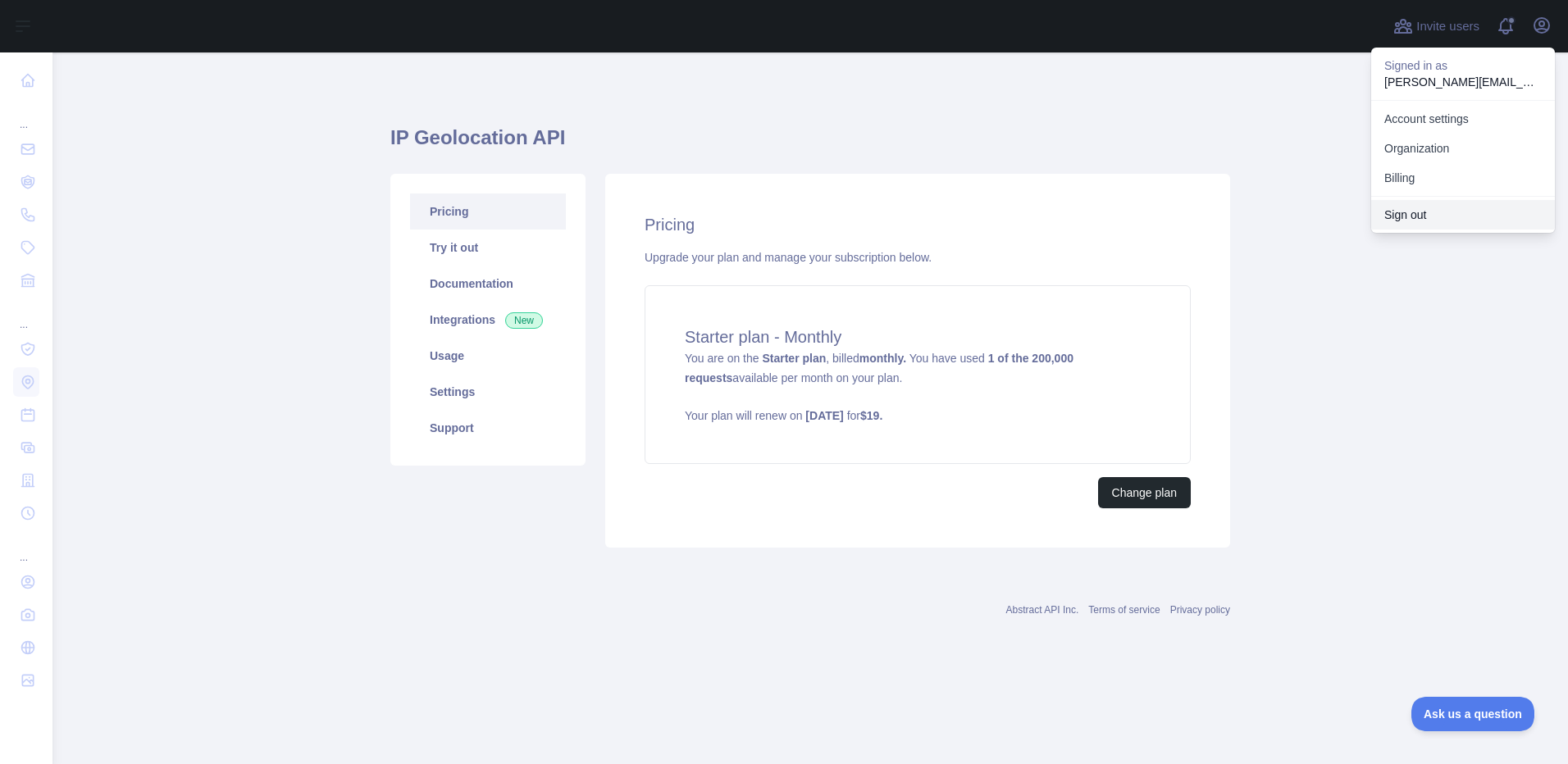
click at [1440, 200] on button "Sign out" at bounding box center [1463, 215] width 184 height 29
